Goal: Book appointment/travel/reservation

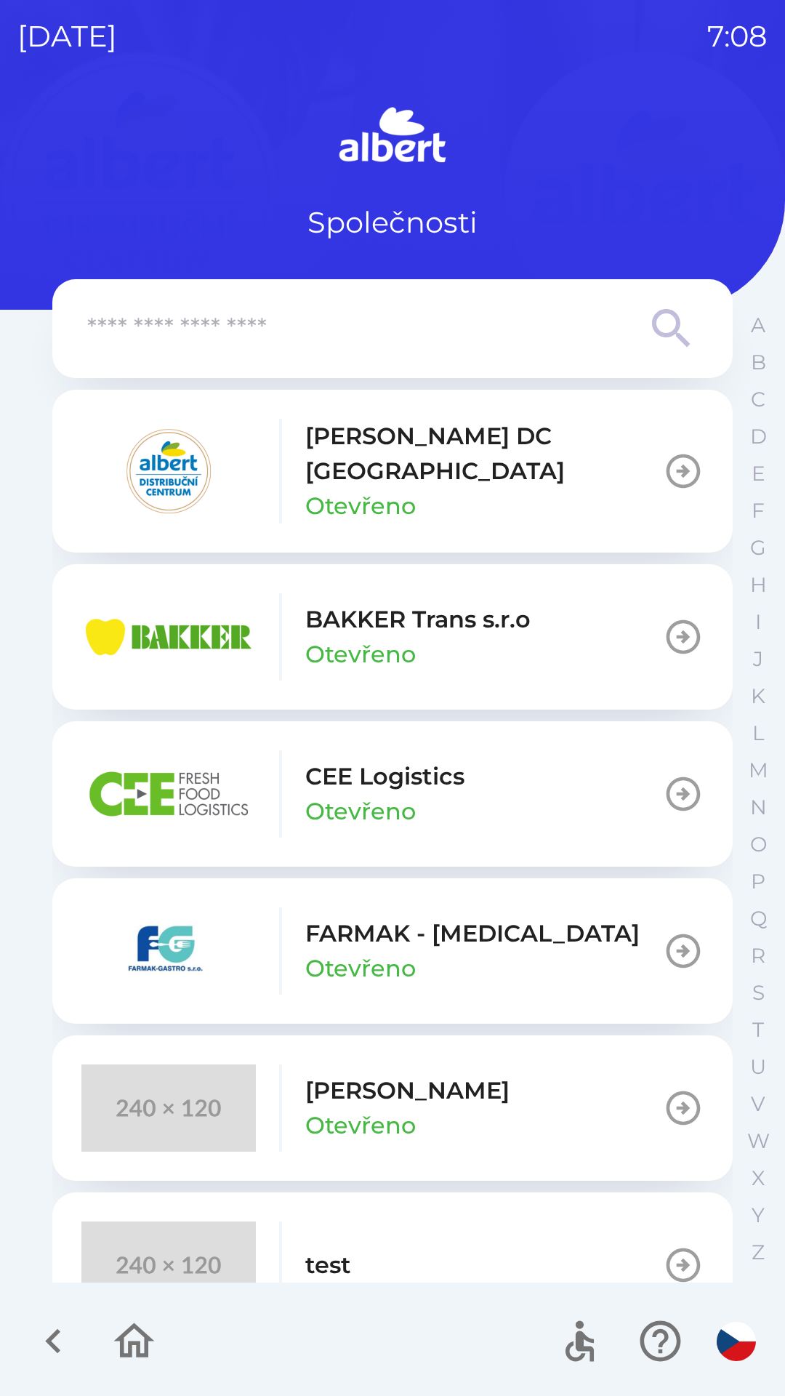
click at [281, 475] on div "button" at bounding box center [280, 471] width 3 height 105
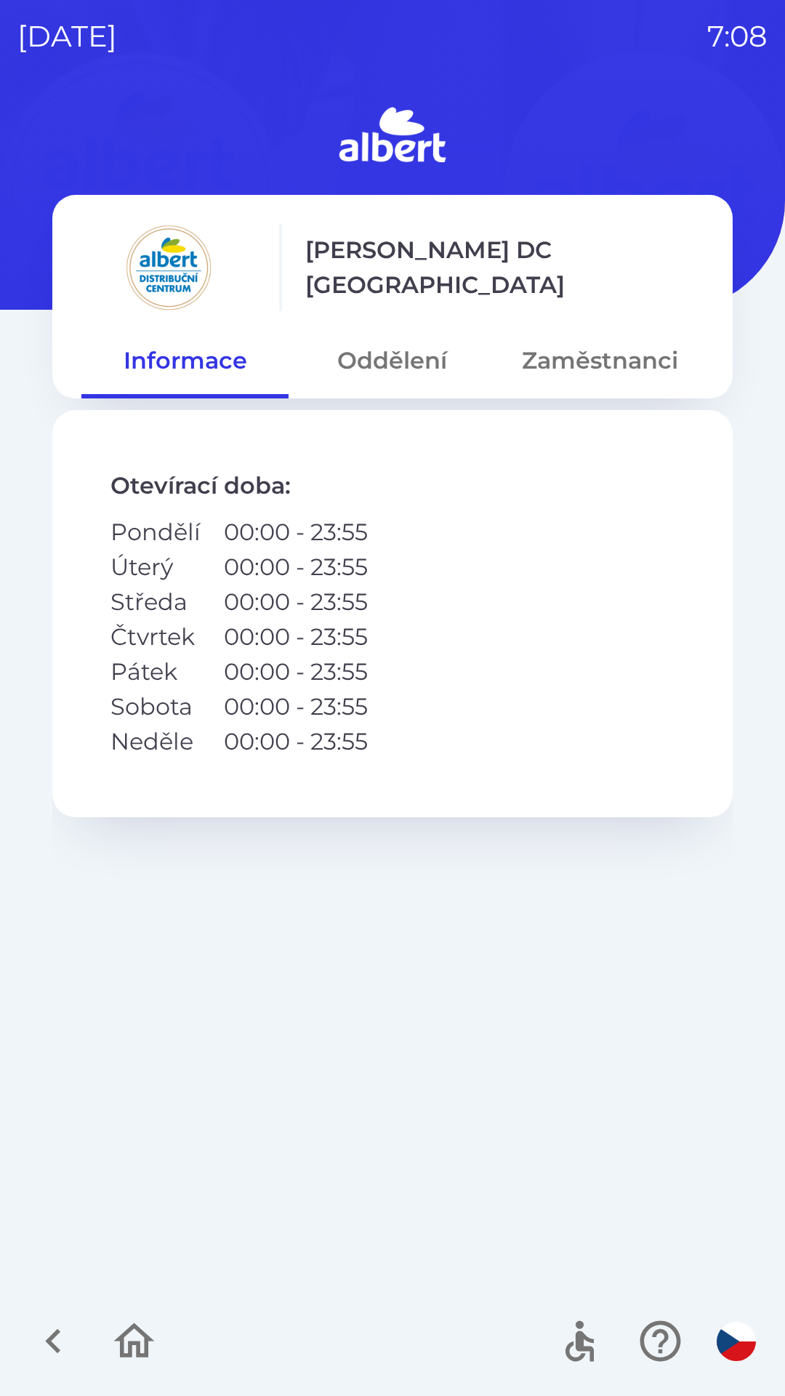
click at [378, 366] on button "Oddělení" at bounding box center [392, 360] width 207 height 52
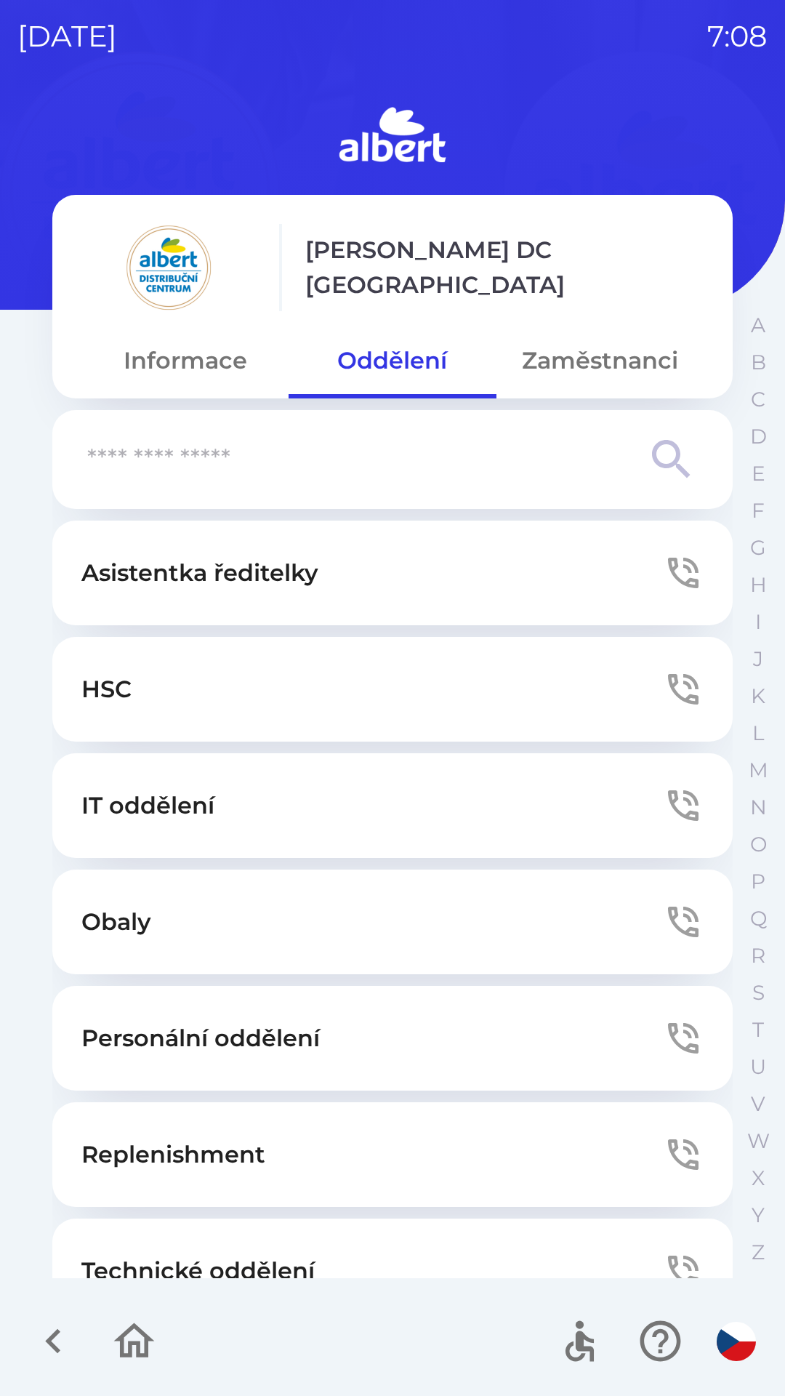
click at [216, 1228] on button "Technické oddělení" at bounding box center [392, 1270] width 680 height 105
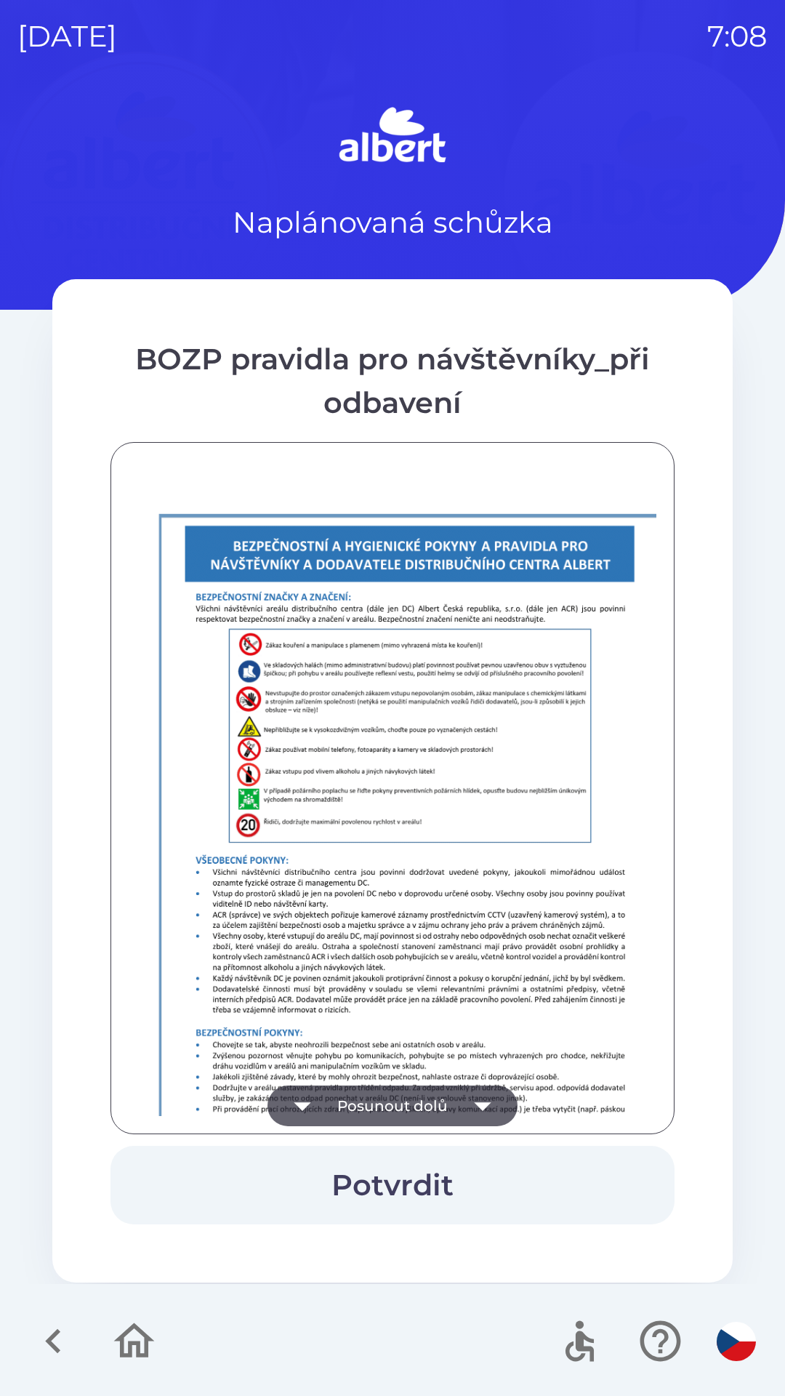
click at [356, 1100] on button "Posunout dolů" at bounding box center [393, 1105] width 250 height 41
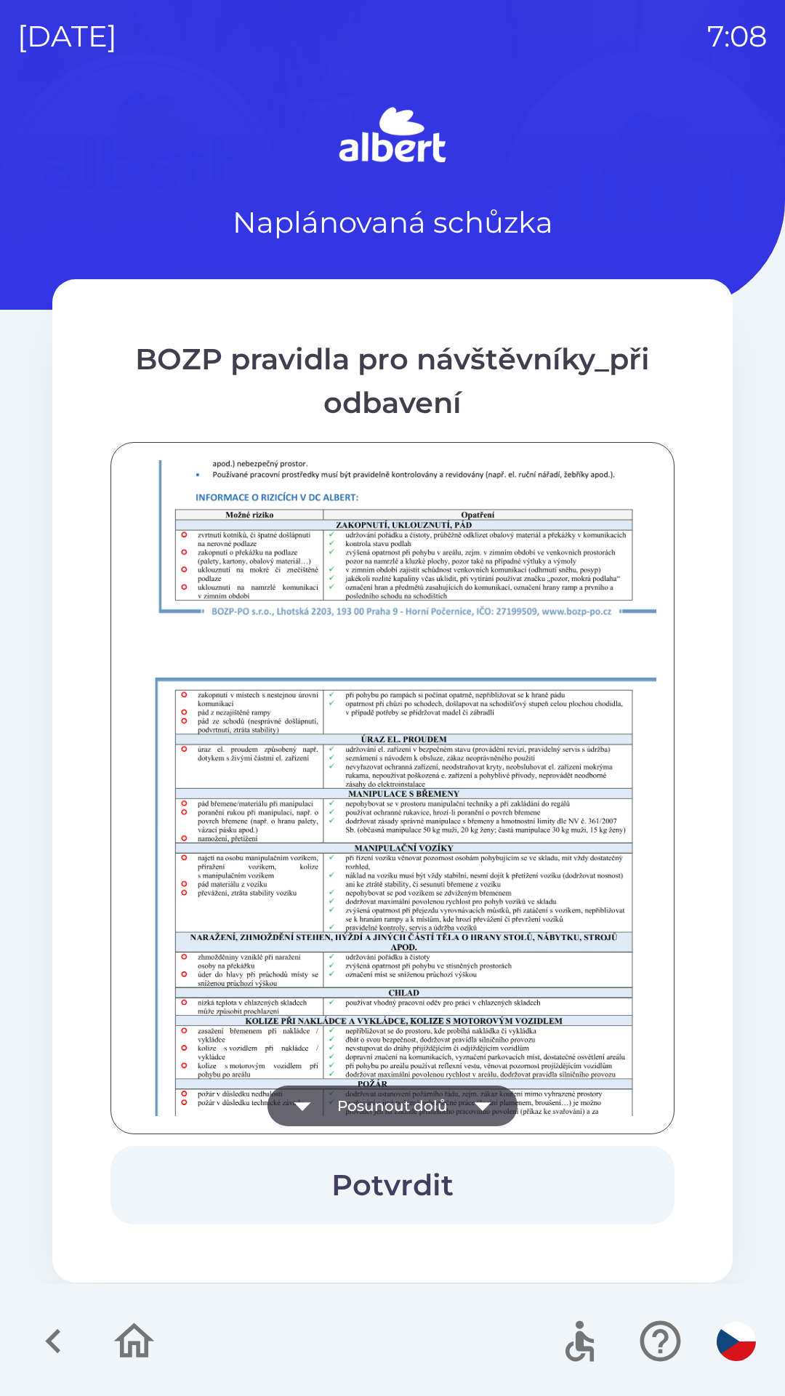
click at [356, 1085] on button "Posunout dolů" at bounding box center [393, 1105] width 250 height 41
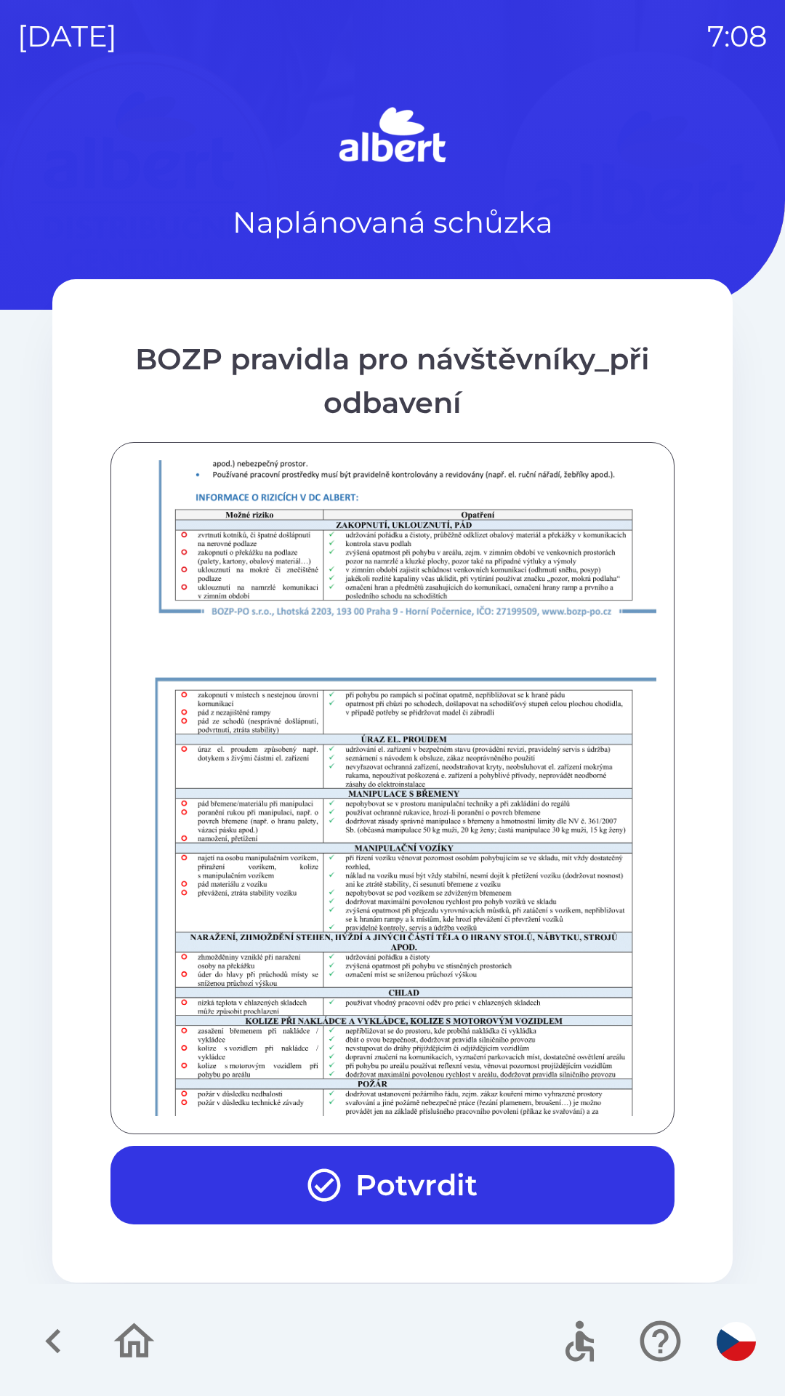
scroll to position [1021, 0]
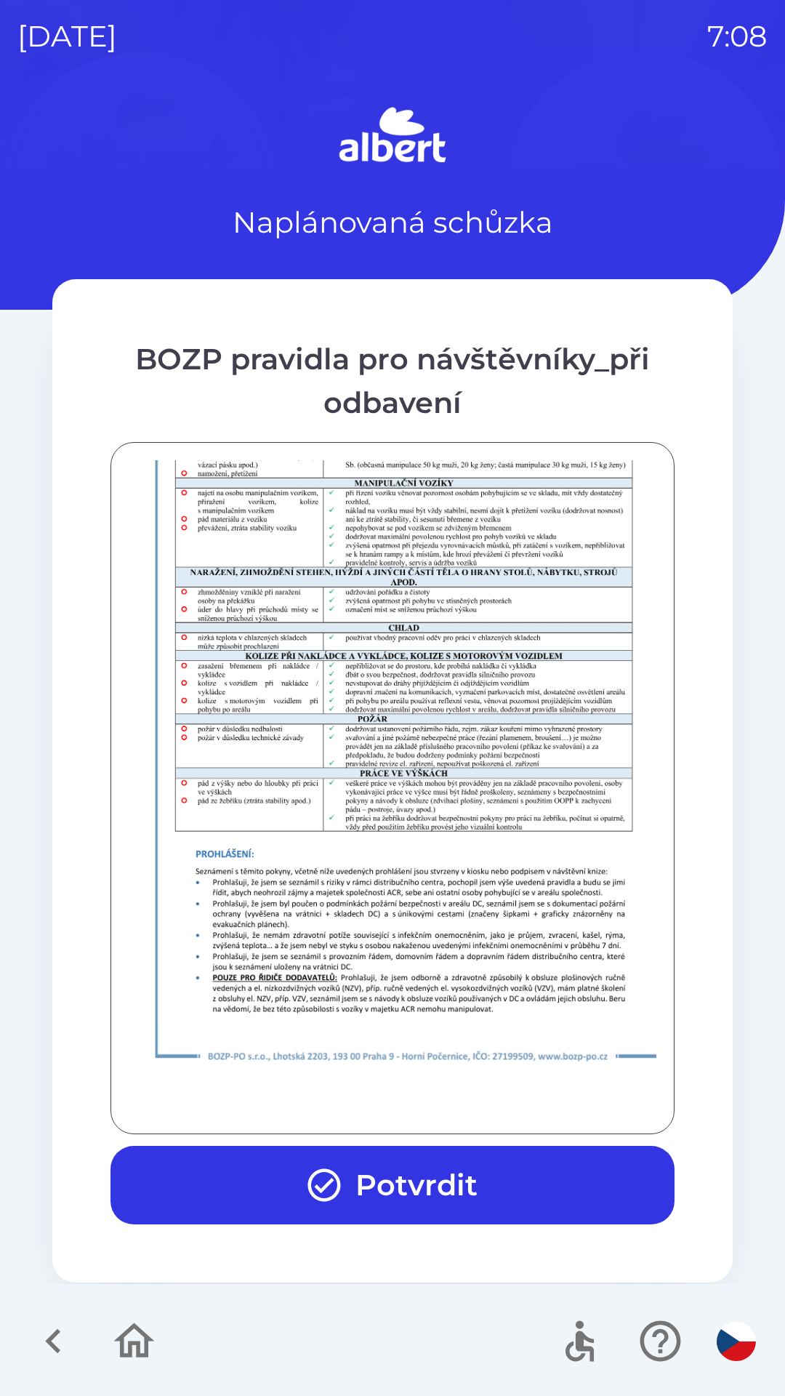
click at [395, 1185] on button "Potvrdit" at bounding box center [393, 1185] width 564 height 79
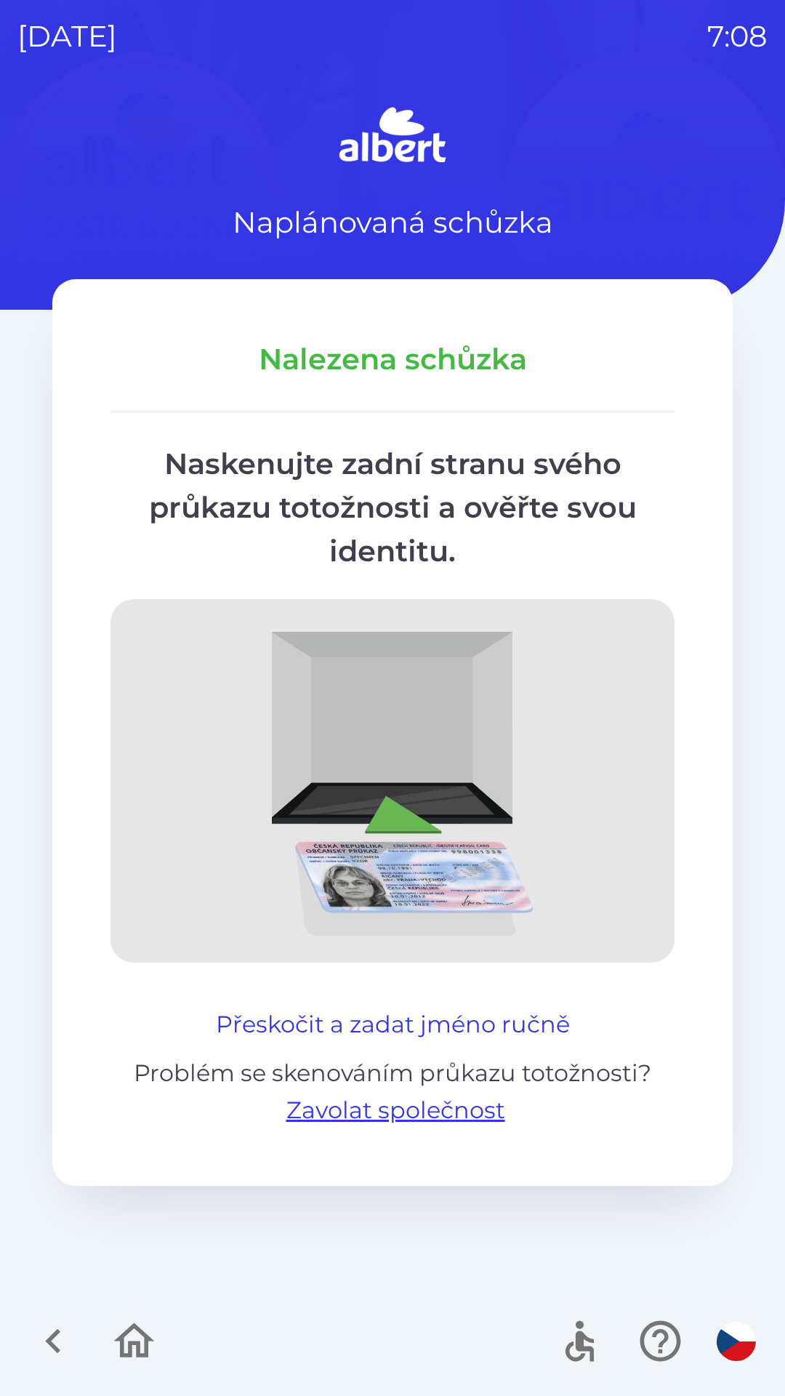
click at [362, 1011] on button "Přeskočit a zadat jméno ručně" at bounding box center [393, 1024] width 366 height 35
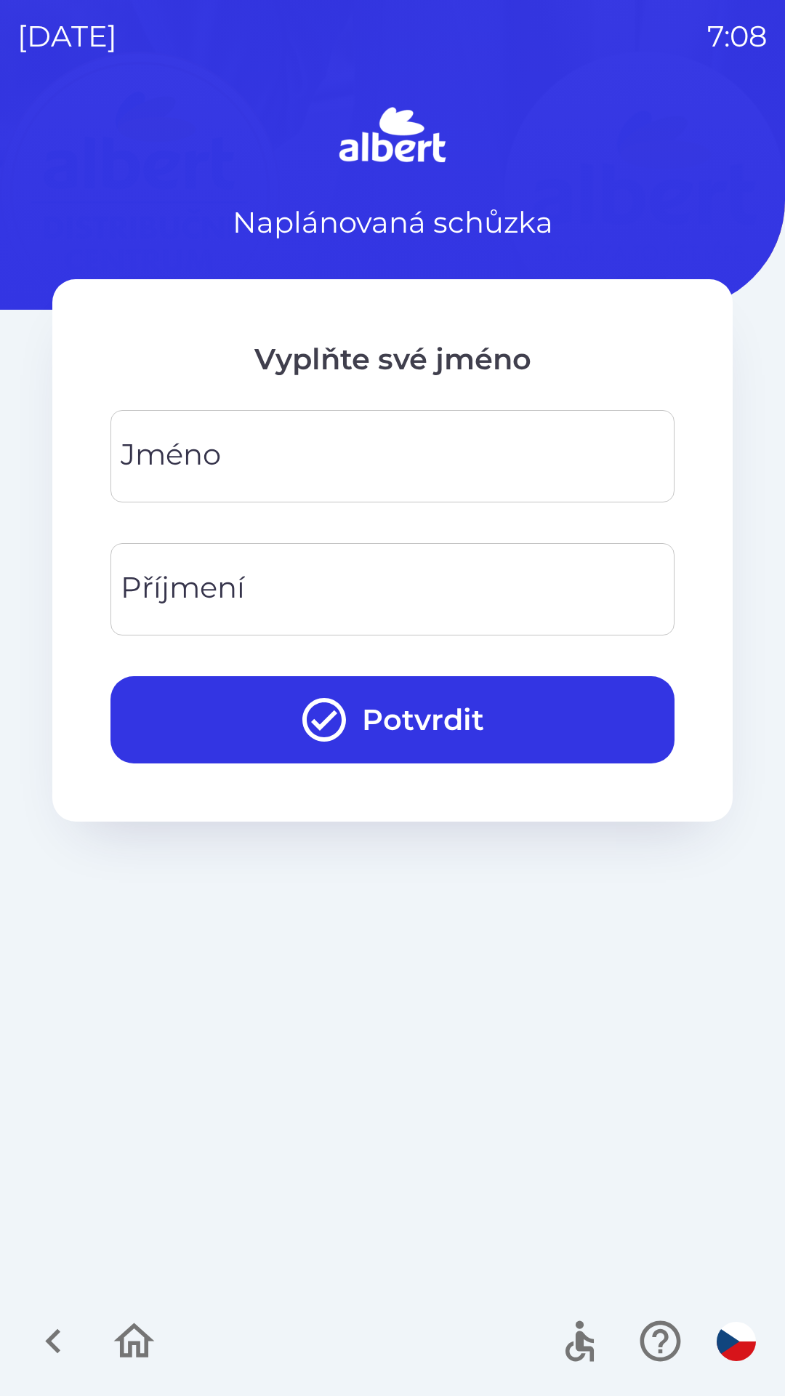
click at [171, 470] on div "[PERSON_NAME]" at bounding box center [393, 456] width 564 height 92
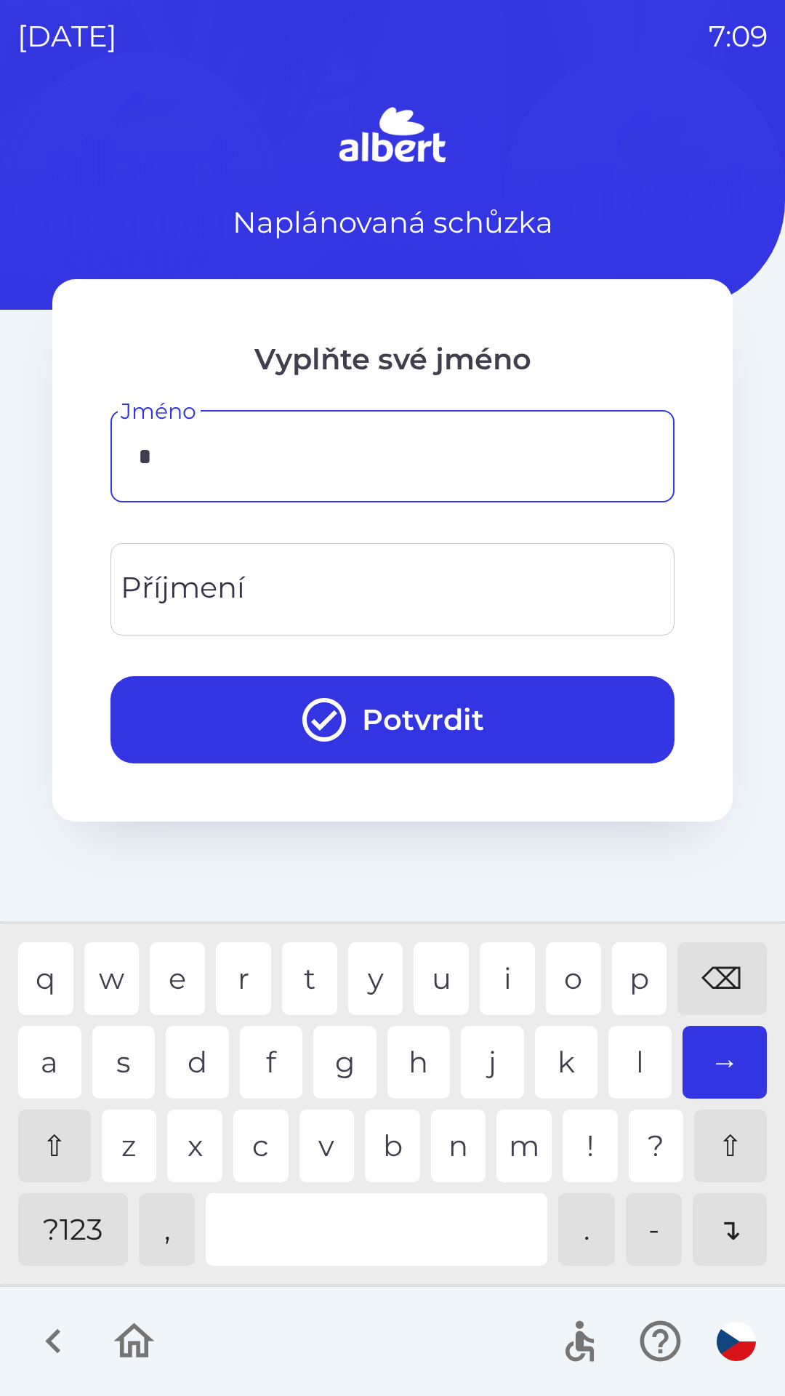
click at [487, 1056] on div "j" at bounding box center [492, 1062] width 63 height 73
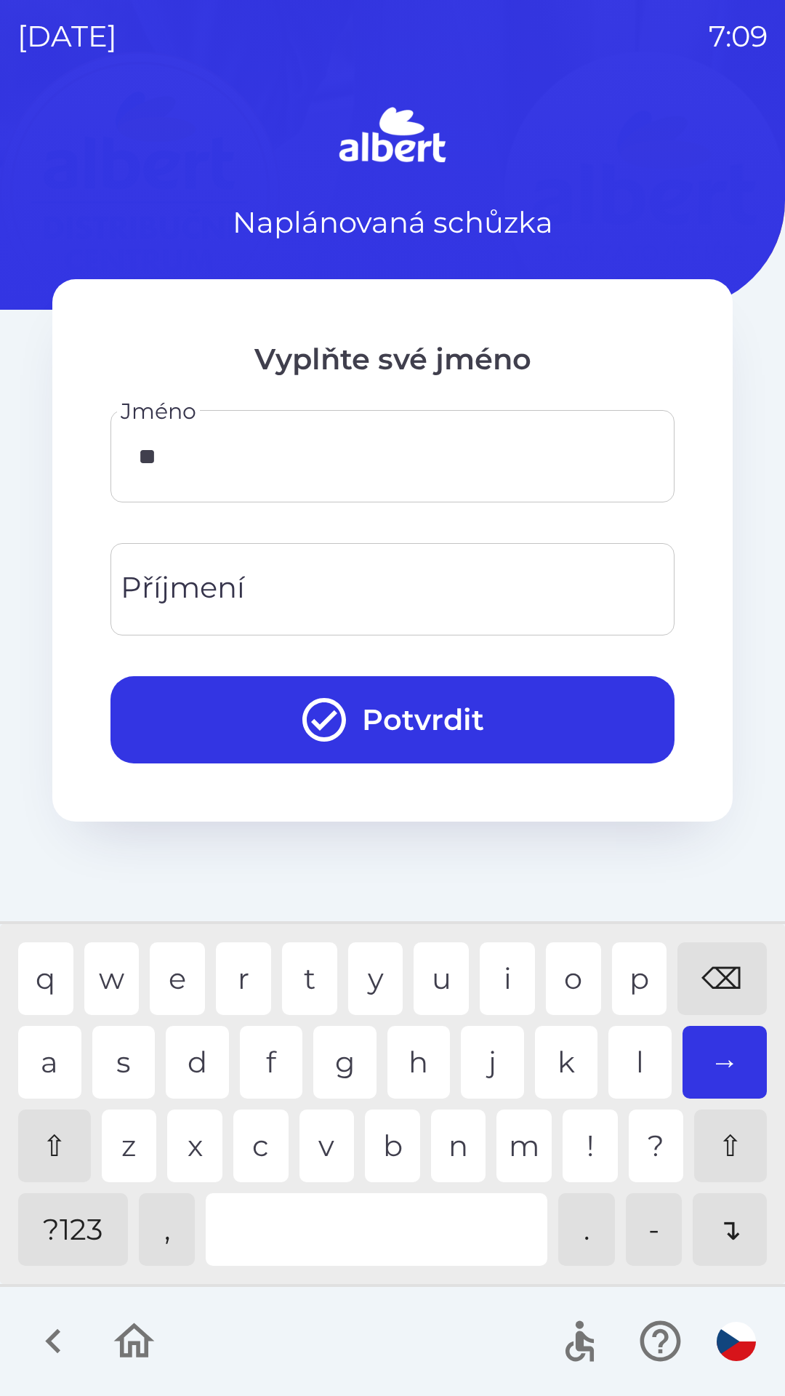
type input "***"
click at [467, 1154] on div "n" at bounding box center [458, 1145] width 55 height 73
click at [303, 590] on input "Příjmení" at bounding box center [392, 589] width 529 height 57
click at [59, 1051] on div "a" at bounding box center [49, 1062] width 63 height 73
click at [401, 1161] on div "b" at bounding box center [392, 1145] width 55 height 73
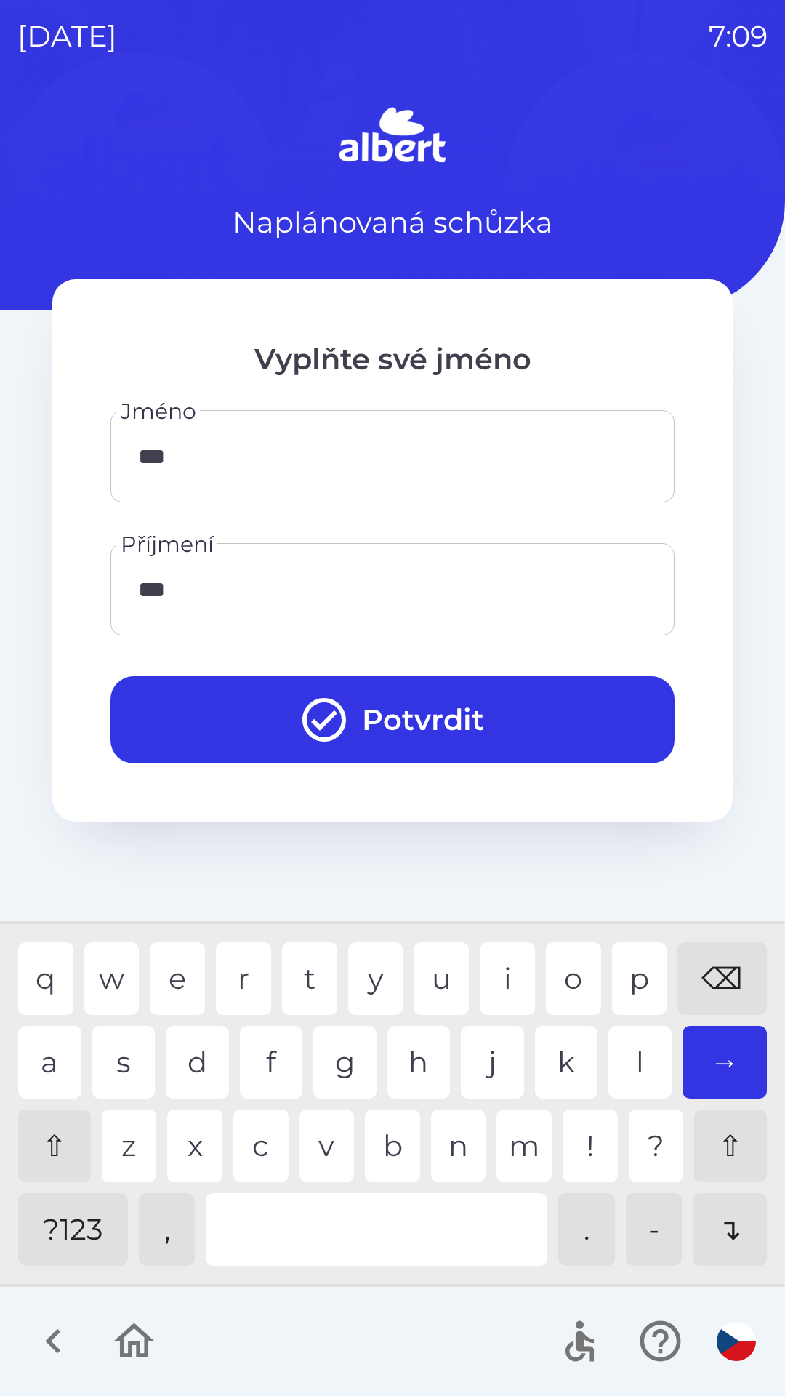
type input "****"
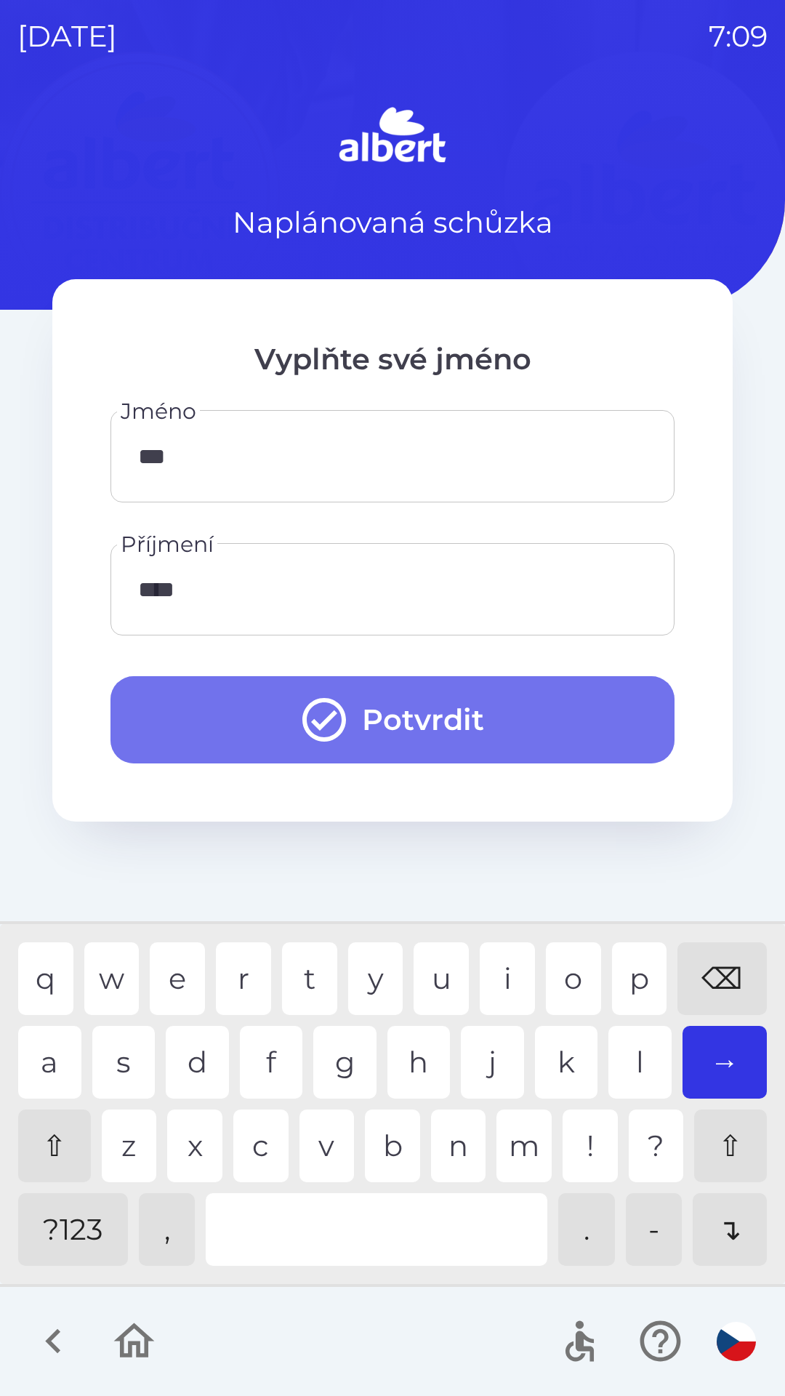
click at [378, 709] on button "Potvrdit" at bounding box center [393, 719] width 564 height 87
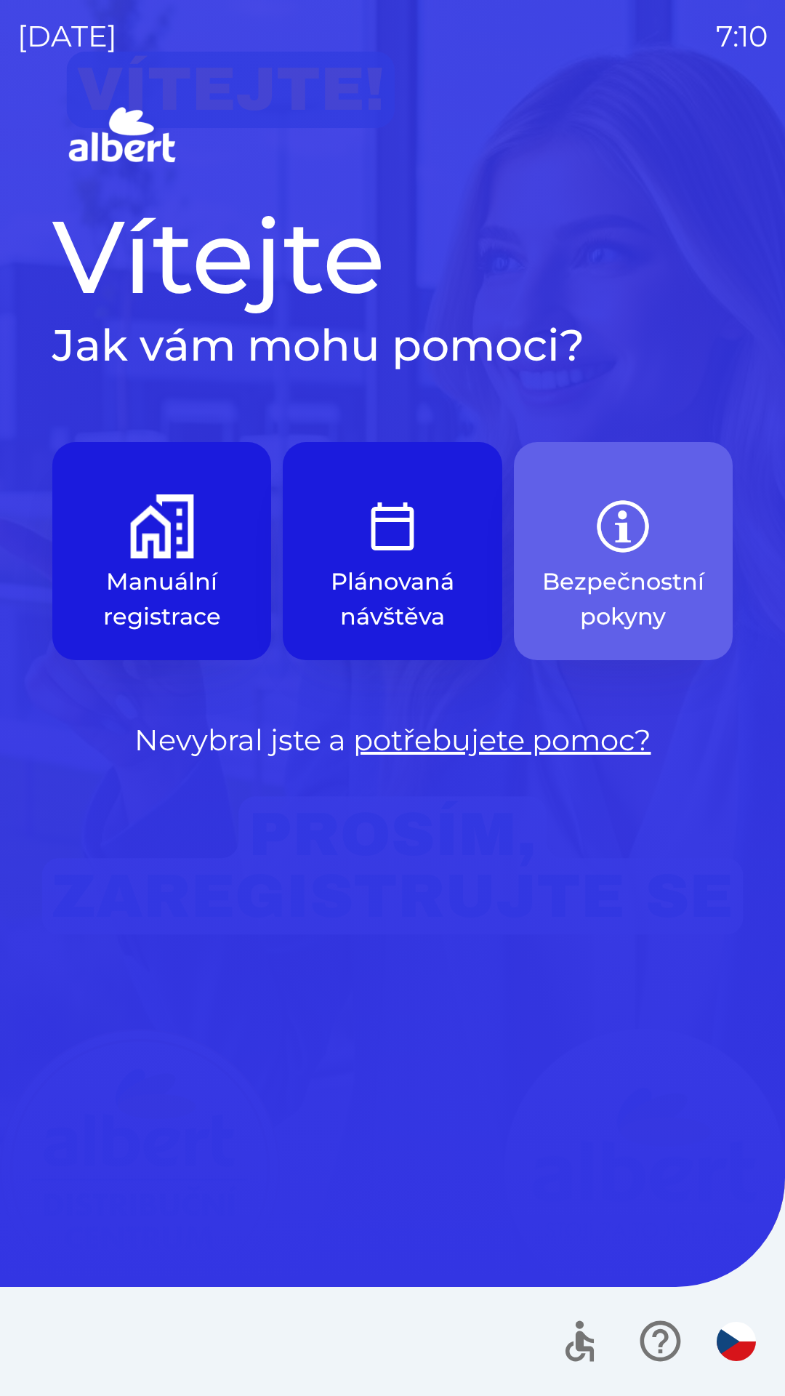
click at [17, 508] on div "Vítejte Jak vám mohu pomoci? Manuální registrace Plánovaná návštěva Bezpečnostn…" at bounding box center [392, 749] width 750 height 1294
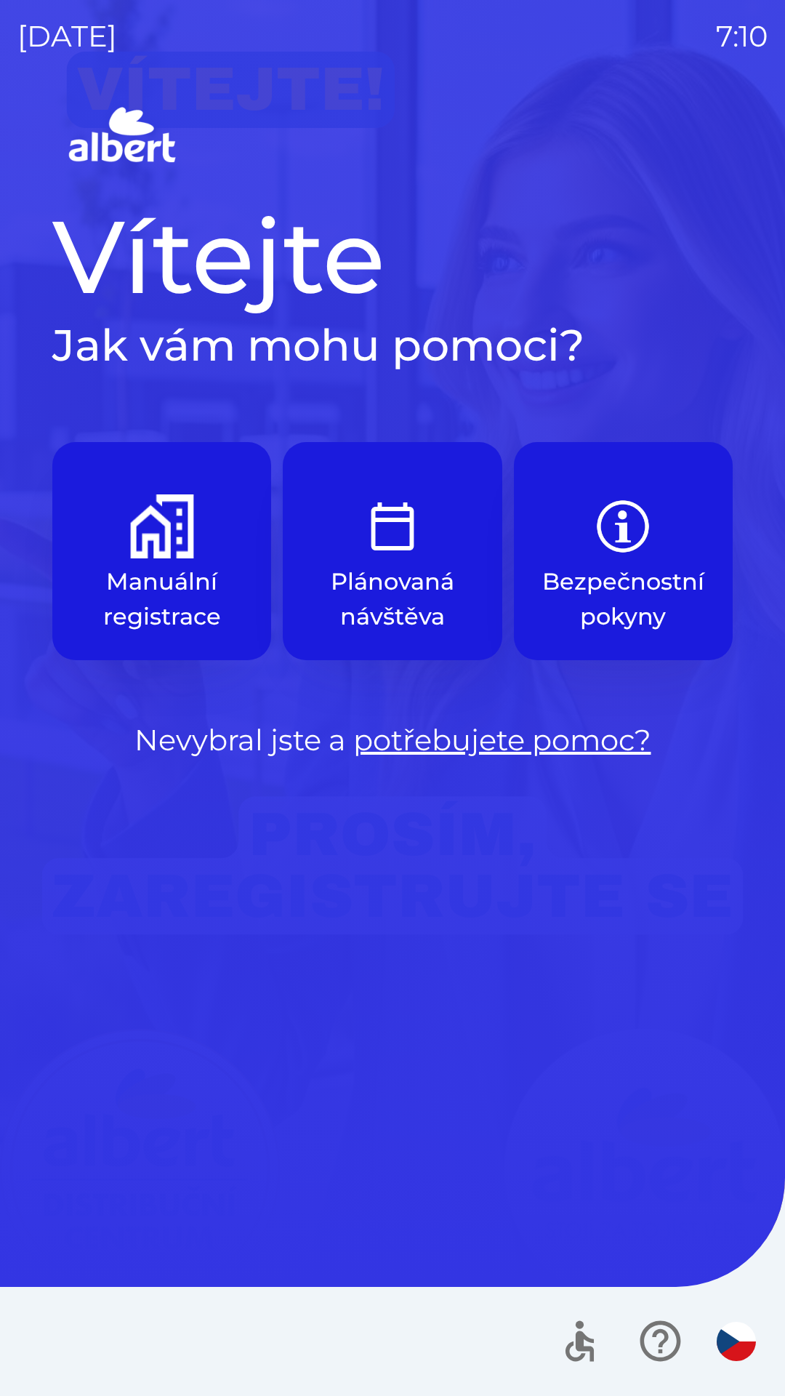
click at [761, 1296] on div at bounding box center [392, 1341] width 785 height 109
click at [26, 1383] on div at bounding box center [392, 1341] width 785 height 109
